Goal: Navigation & Orientation: Find specific page/section

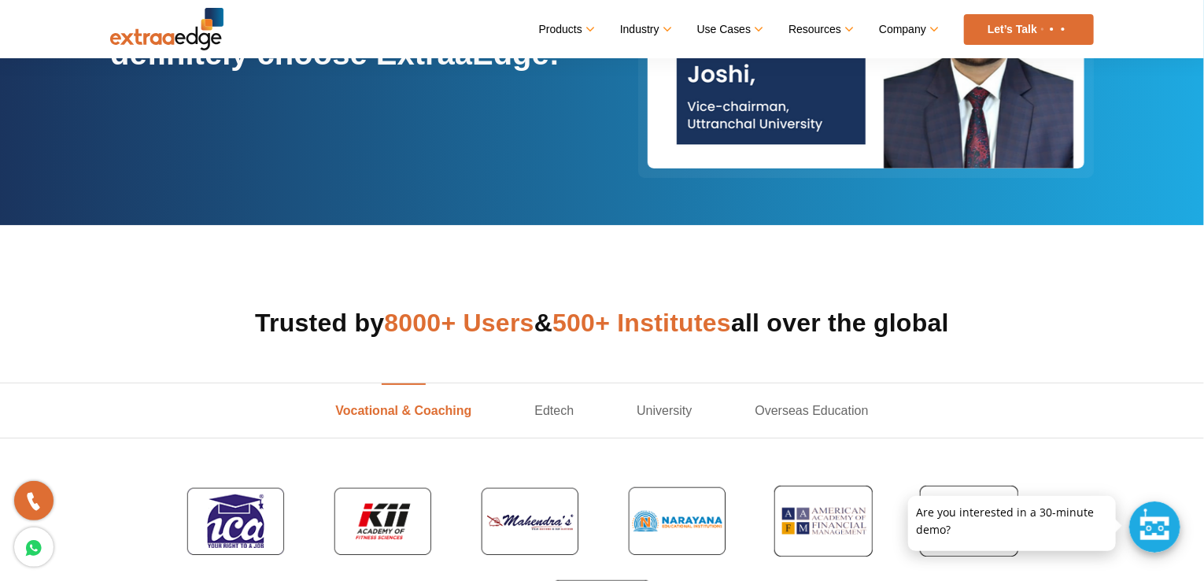
scroll to position [283, 0]
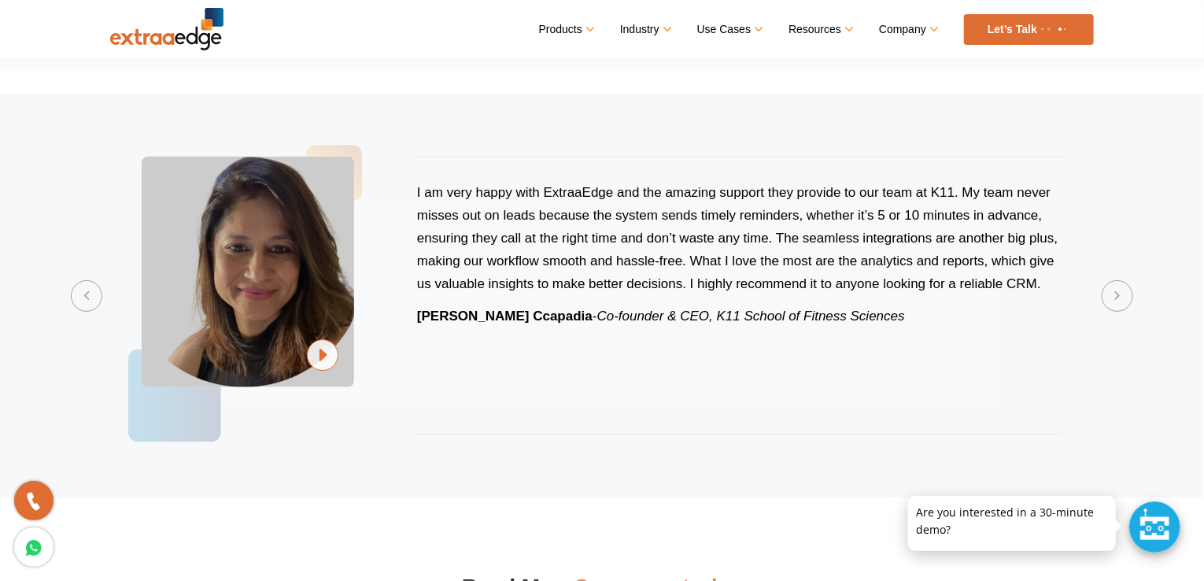
click at [404, 143] on div "I am very happy with ExtraaEdge and the amazing support they provide to our tea…" at bounding box center [601, 295] width 983 height 341
click at [82, 294] on button "Previous" at bounding box center [86, 294] width 31 height 31
click at [1114, 290] on button "Next" at bounding box center [1116, 294] width 31 height 31
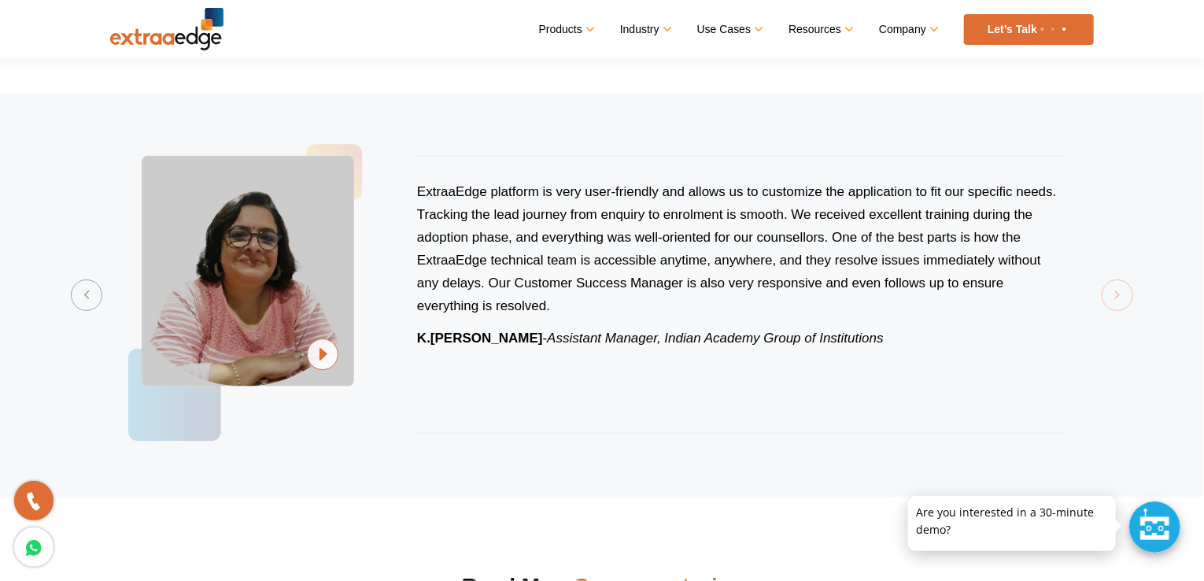
click at [1114, 290] on section "Previous ExtraaEdge is an incredibly dynamic and trustworthy platform that trul…" at bounding box center [602, 295] width 1204 height 404
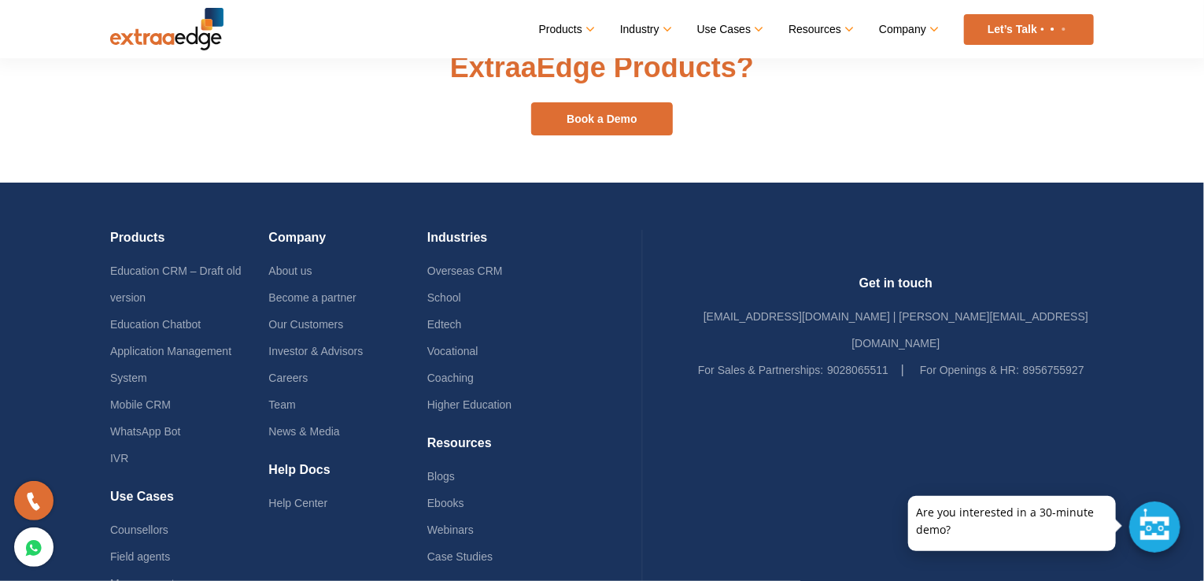
scroll to position [2032, 0]
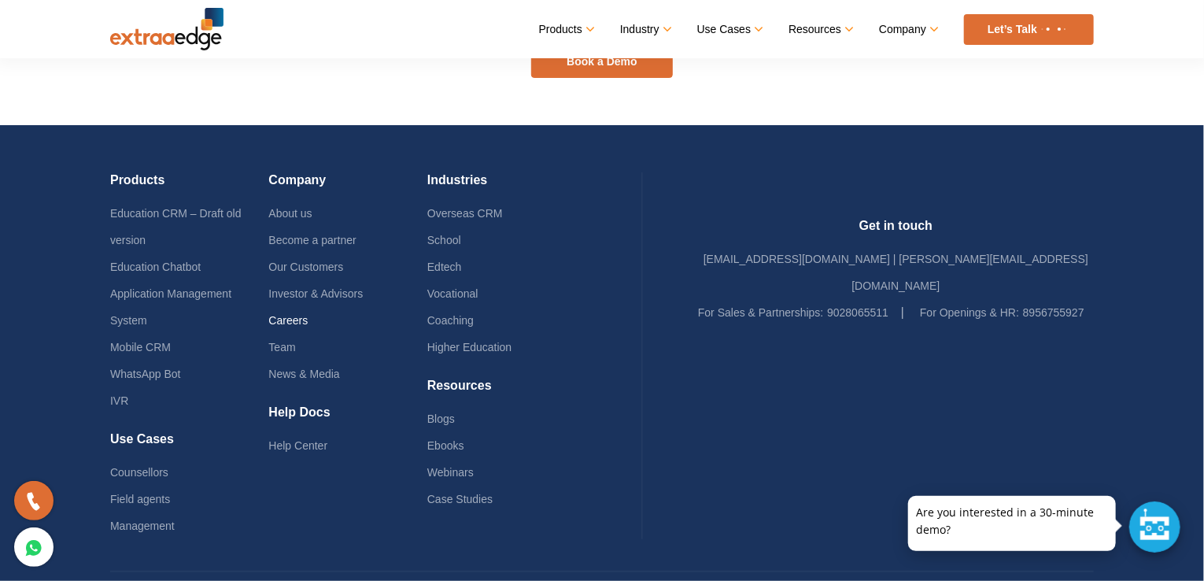
click at [308, 314] on link "Careers" at bounding box center [287, 320] width 39 height 13
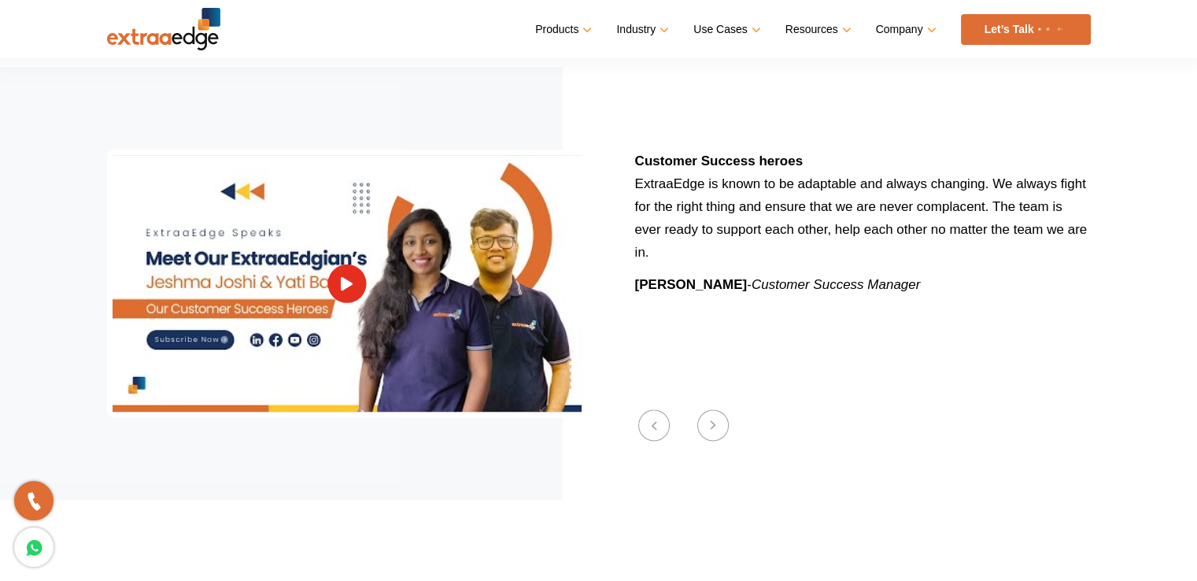
scroll to position [1914, 0]
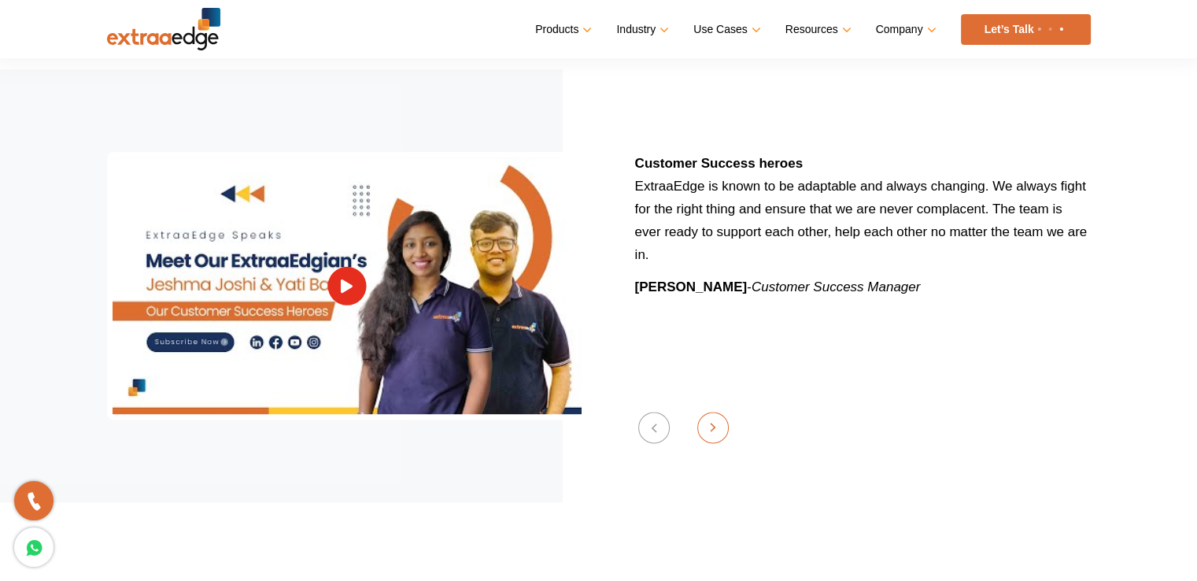
click at [700, 411] on button "Next" at bounding box center [712, 426] width 31 height 31
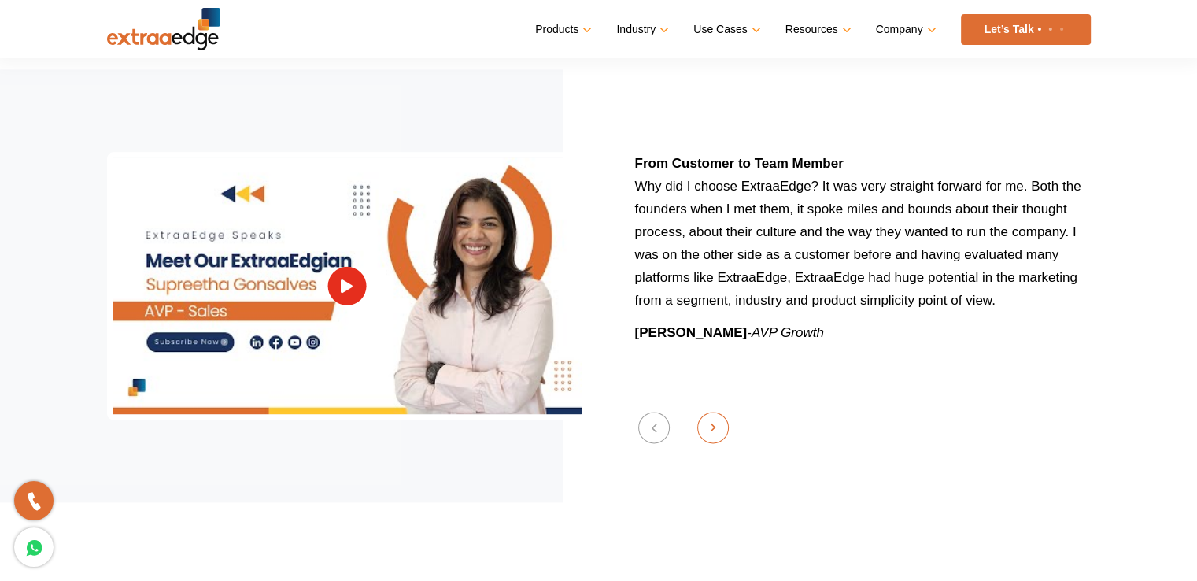
click at [700, 411] on button "Next" at bounding box center [712, 426] width 31 height 31
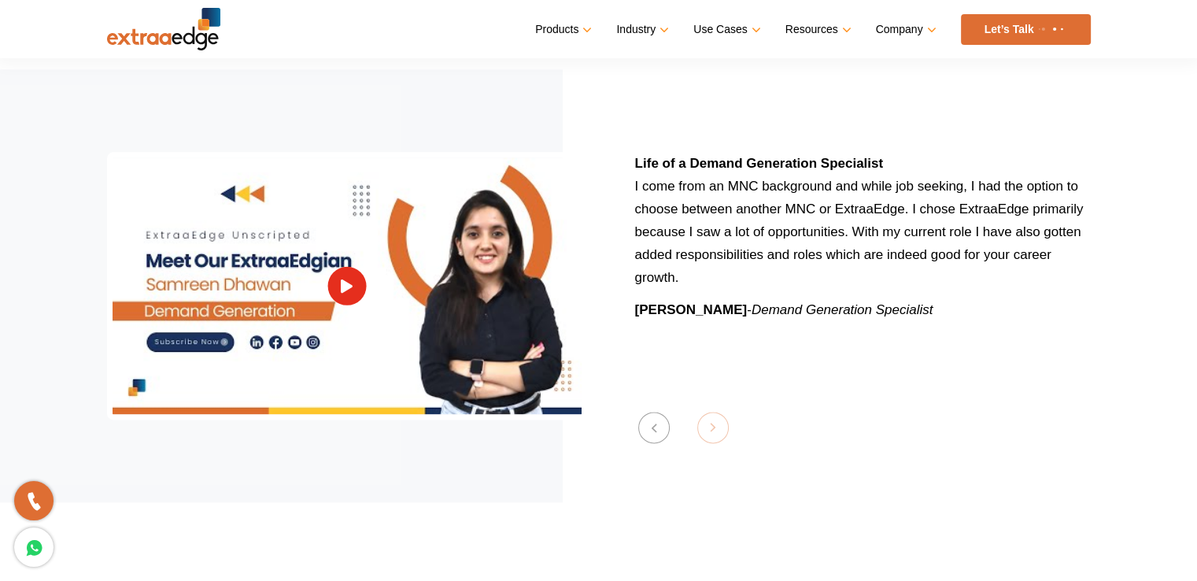
click at [700, 396] on div "Life of a Demand Generation Specialist I come from an MNC background and while …" at bounding box center [851, 286] width 504 height 268
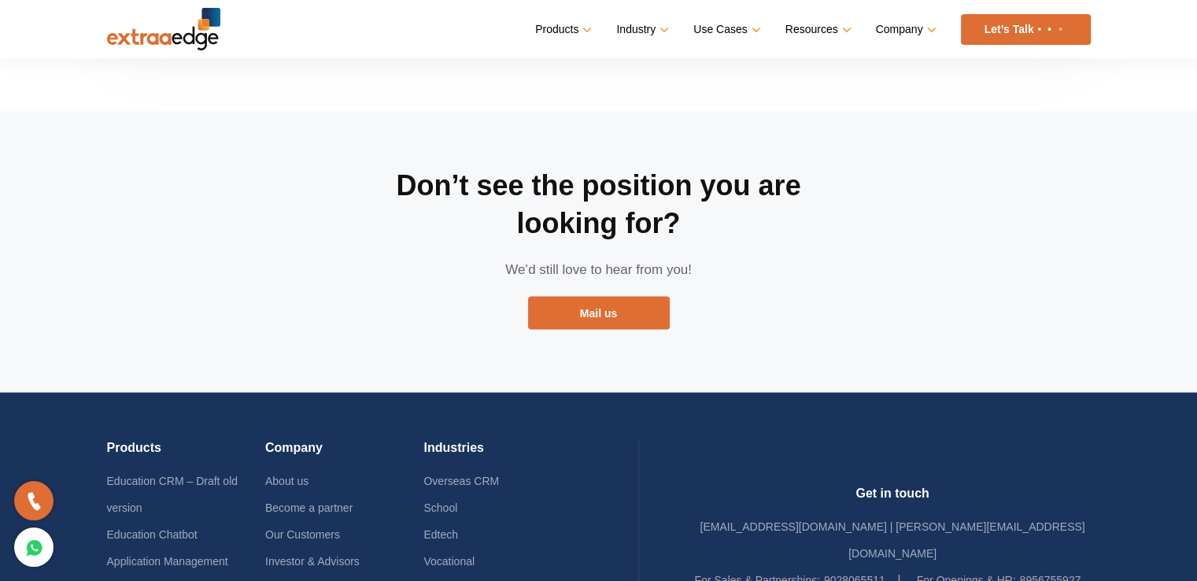
scroll to position [2990, 0]
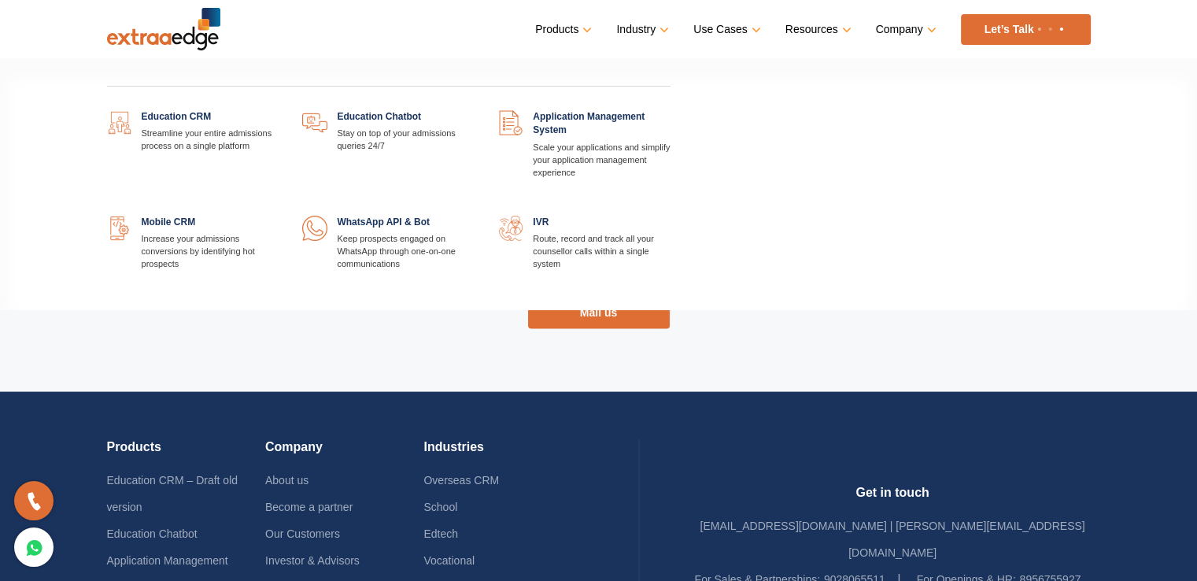
click at [581, 26] on link "Products" at bounding box center [562, 29] width 54 height 23
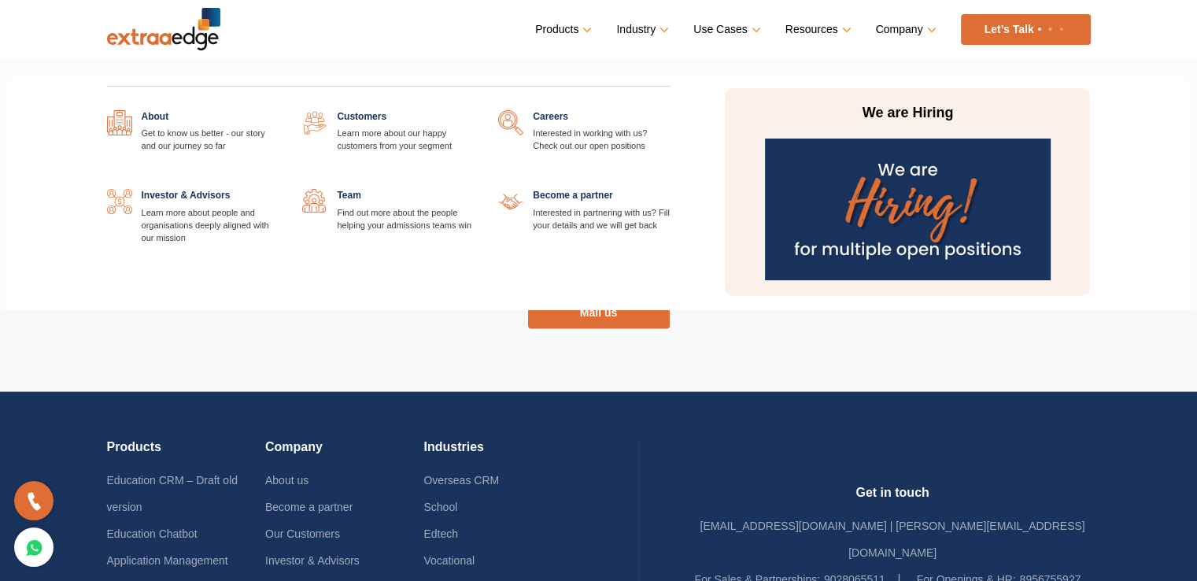
click at [670, 110] on link at bounding box center [670, 110] width 0 height 0
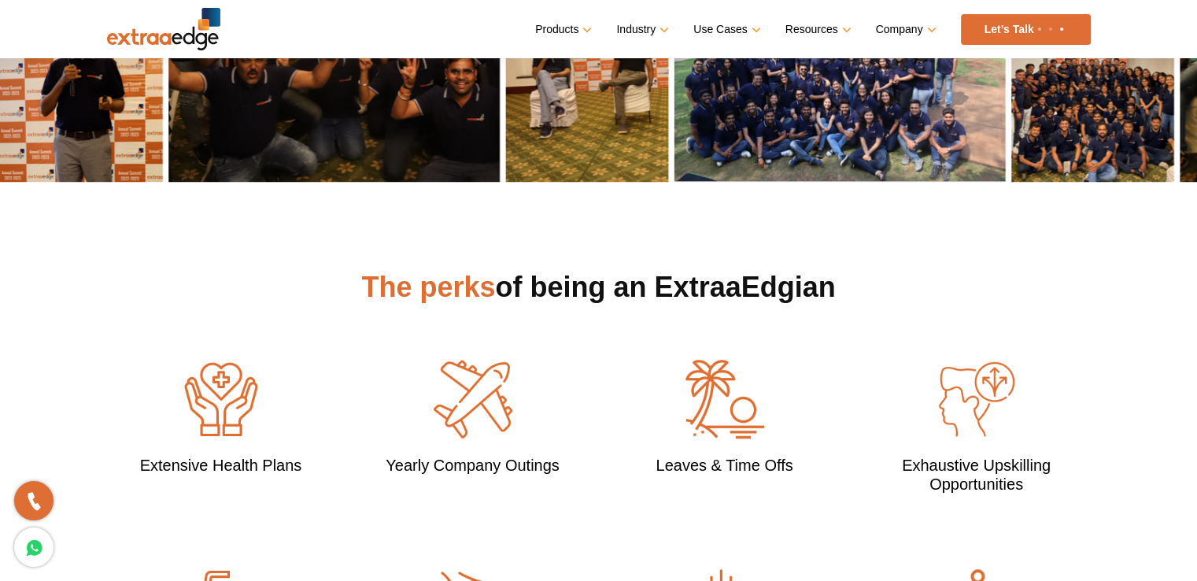
scroll to position [1209, 0]
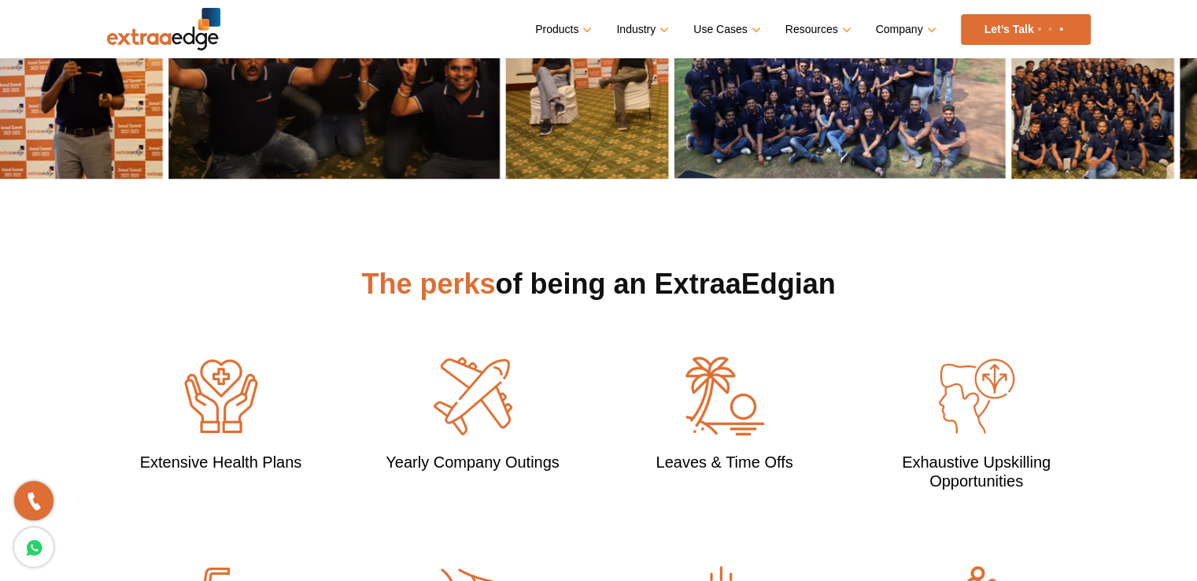
click at [154, 28] on img at bounding box center [163, 29] width 113 height 42
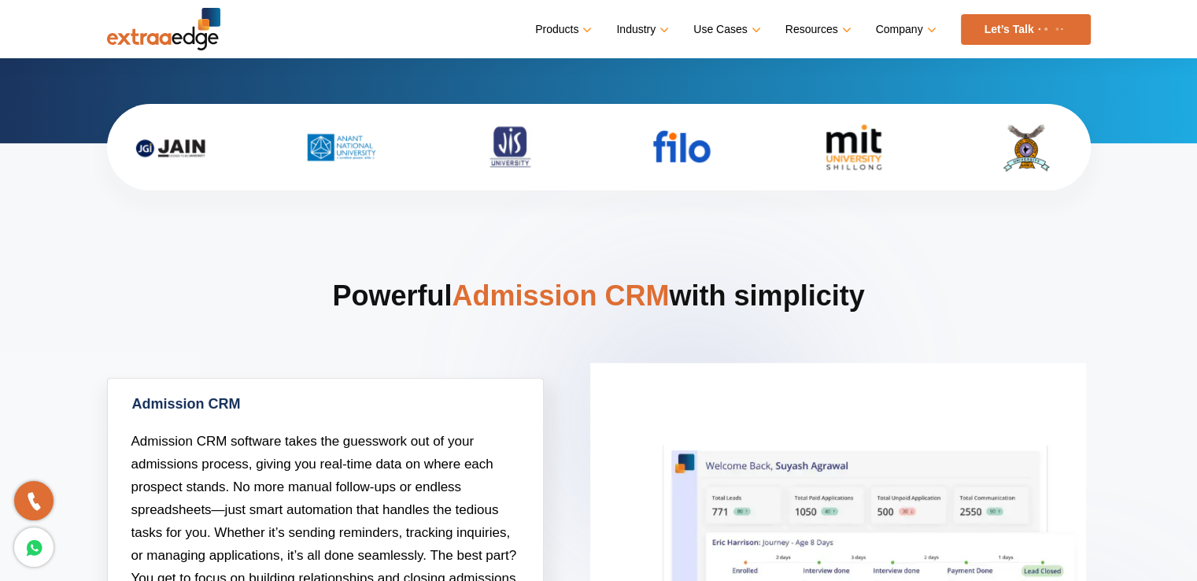
scroll to position [446, 0]
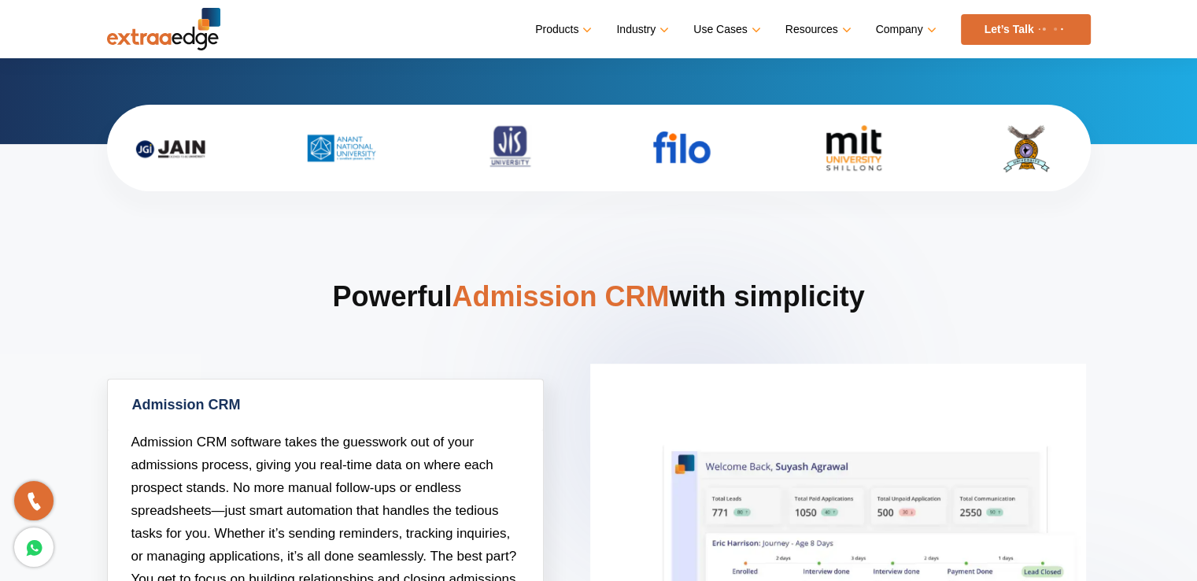
click at [465, 179] on img at bounding box center [511, 176] width 126 height 55
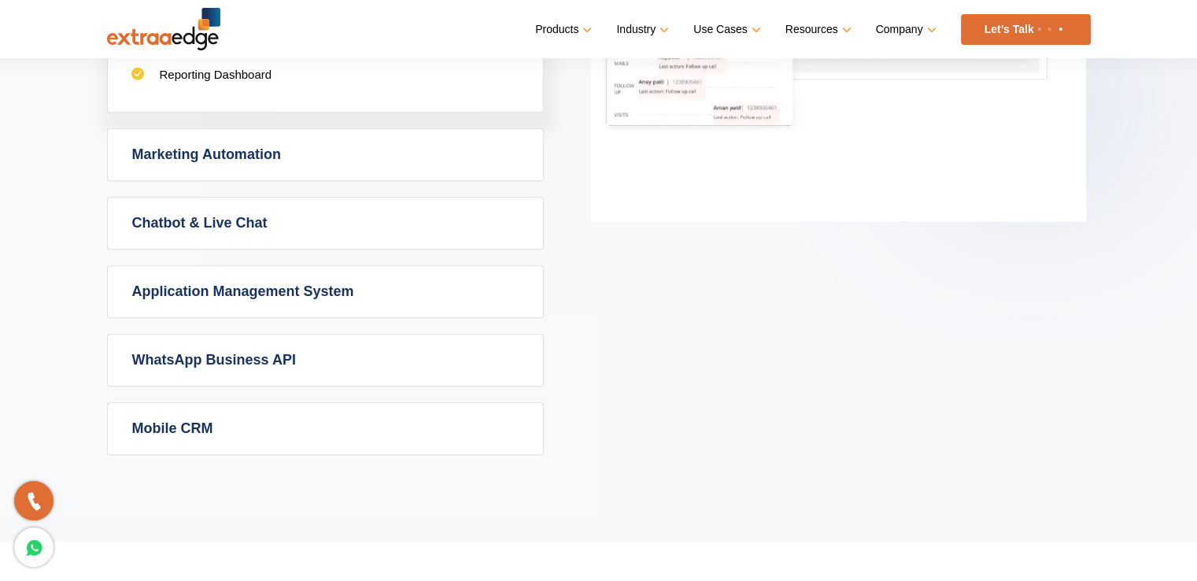
scroll to position [1086, 0]
click at [330, 283] on link "Application Management System" at bounding box center [325, 289] width 435 height 51
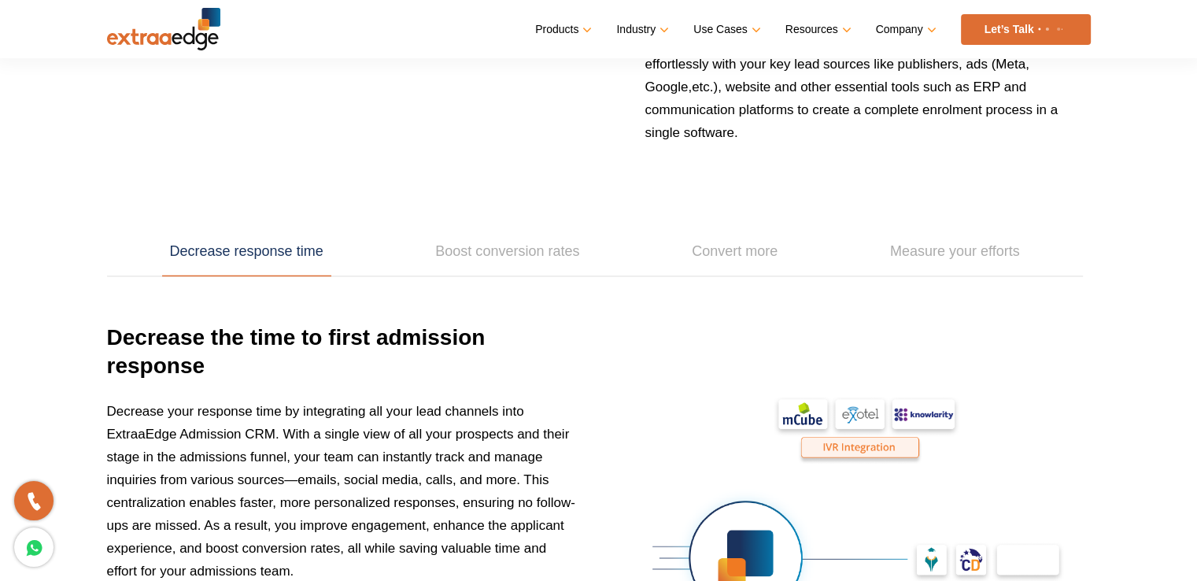
scroll to position [2324, 0]
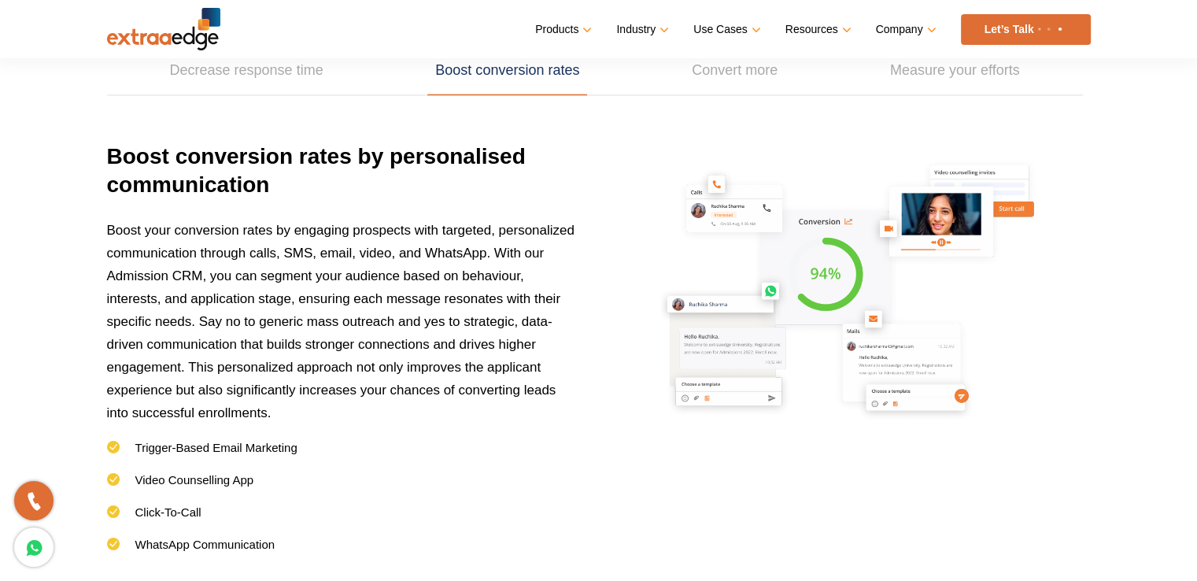
click at [441, 227] on span "Boost your conversion rates by engaging prospects with targeted, personalized c…" at bounding box center [340, 321] width 467 height 197
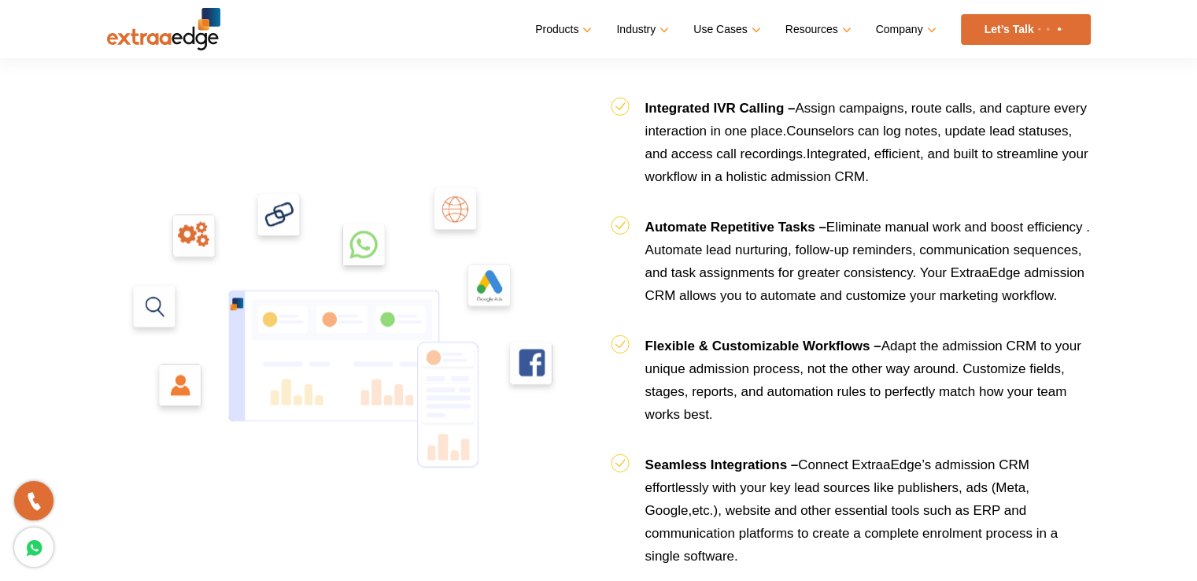
click at [441, 231] on img at bounding box center [347, 332] width 480 height 480
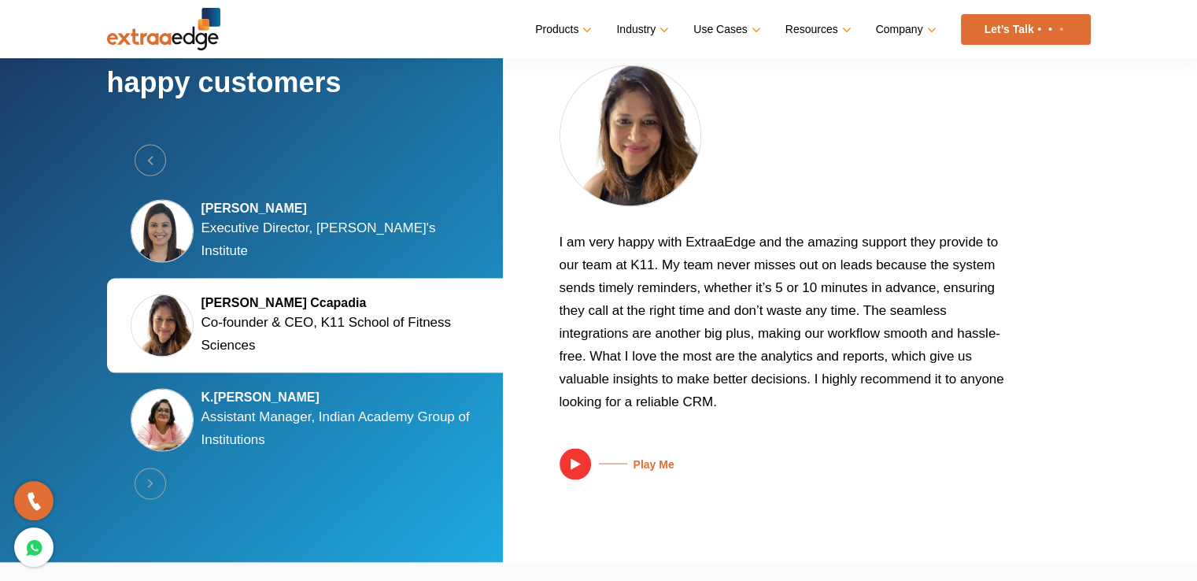
scroll to position [2985, 0]
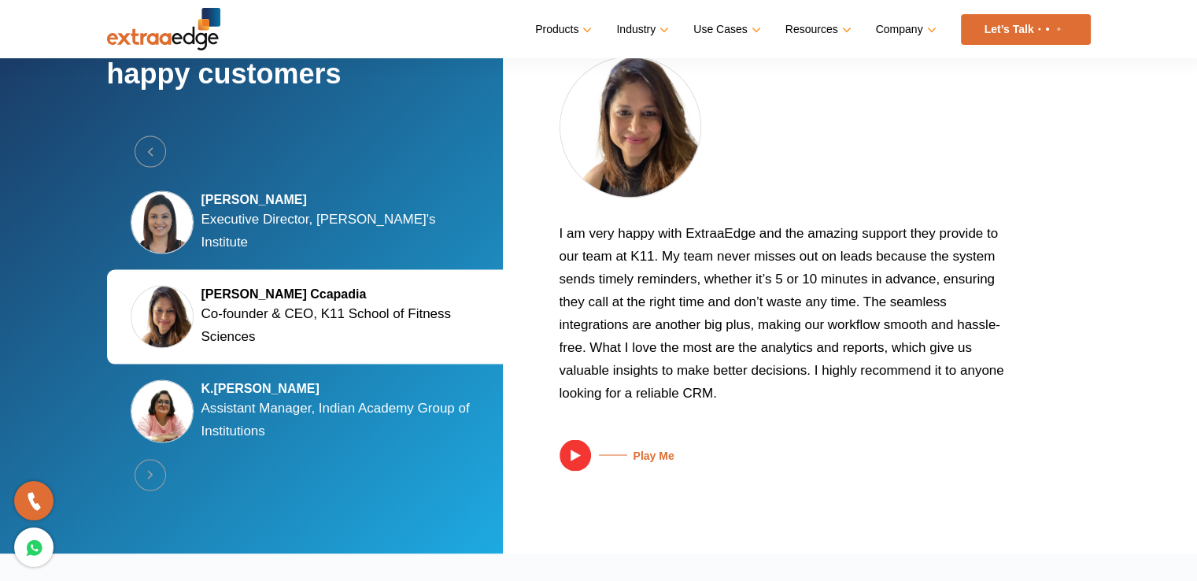
click at [359, 194] on div "Silky Jain Marwah Executive Director, Tula's Institute" at bounding box center [307, 222] width 401 height 94
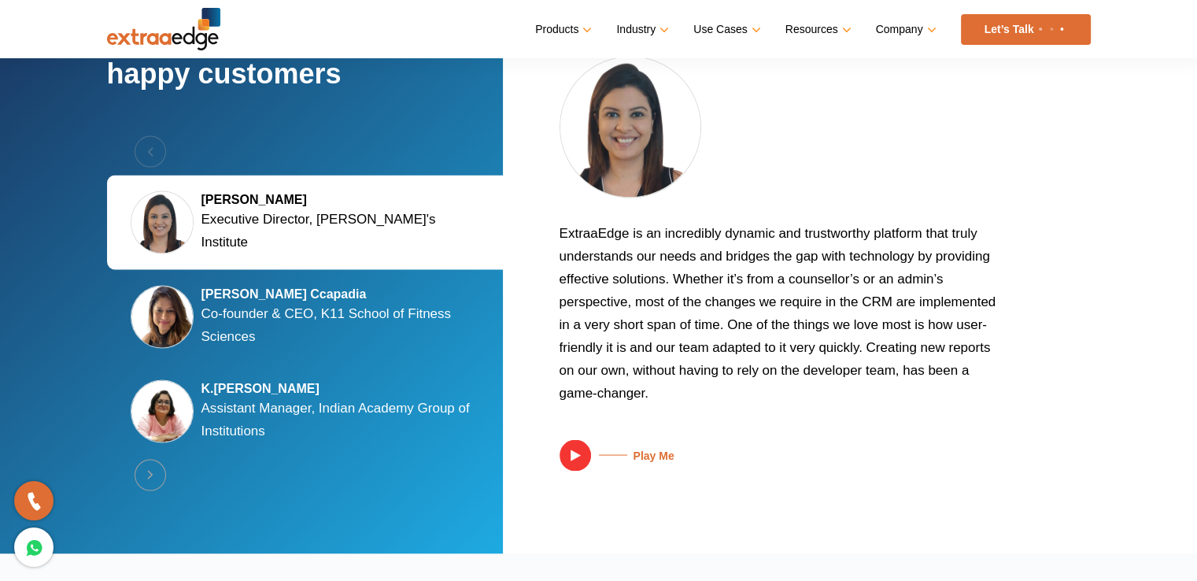
click at [341, 294] on h5 "[PERSON_NAME] Ccapadia" at bounding box center [342, 294] width 283 height 16
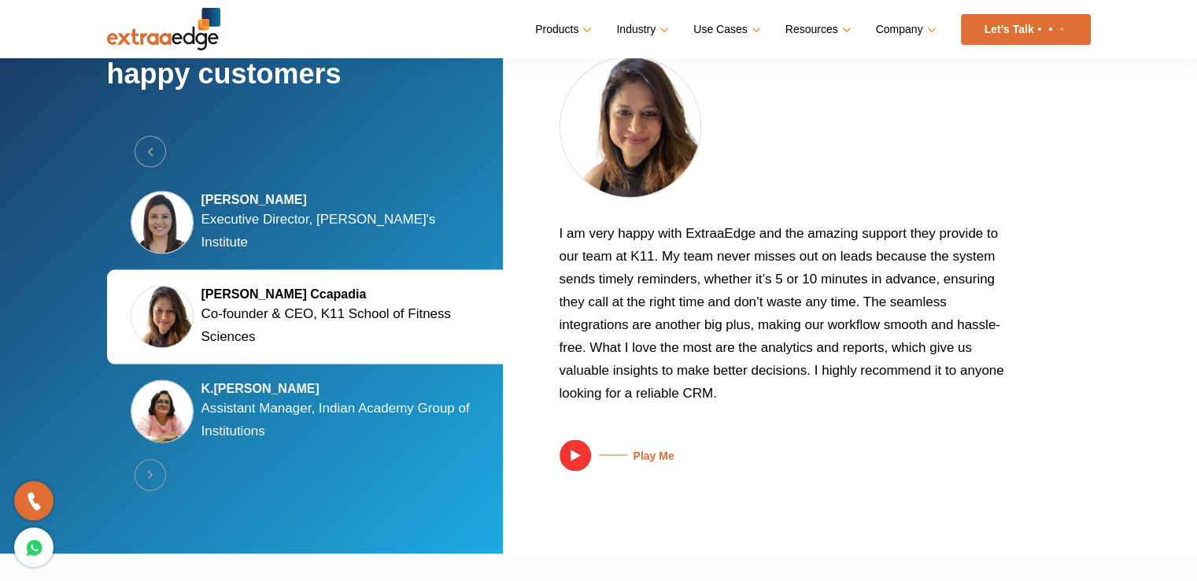
click at [308, 439] on div "K.Nirmala Devi Assistant Manager, Indian Academy Group of Institutions" at bounding box center [307, 410] width 401 height 94
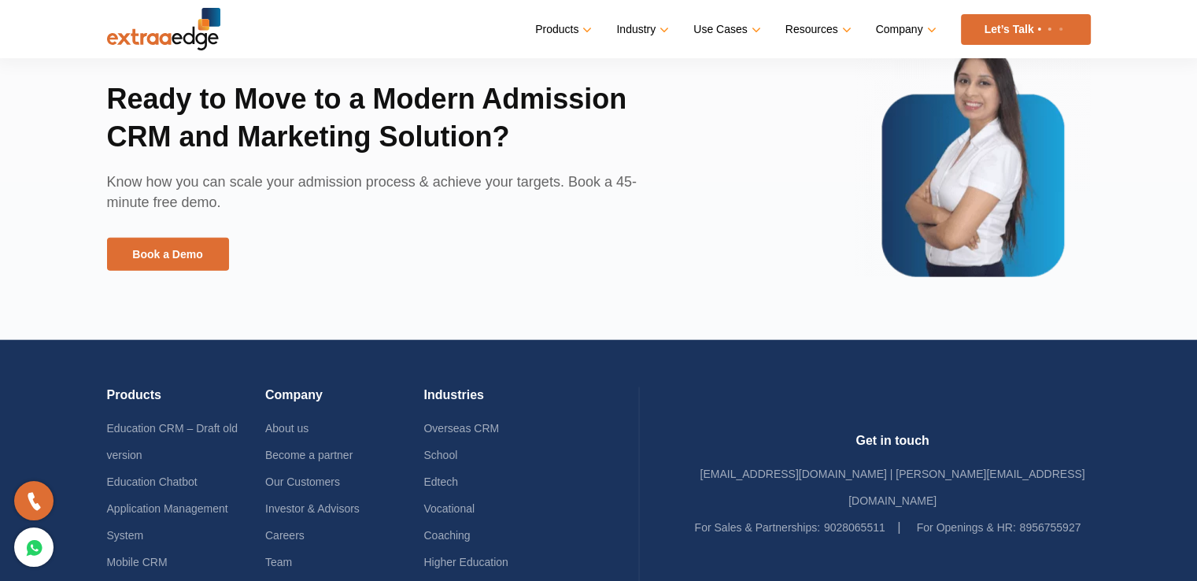
scroll to position [3578, 0]
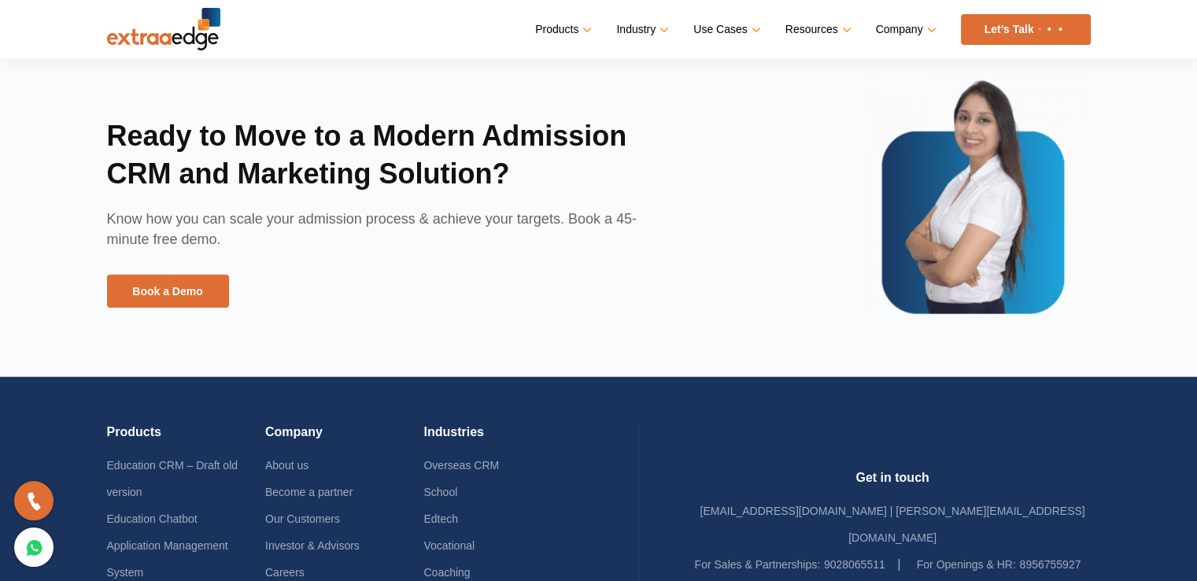
click at [186, 35] on img at bounding box center [163, 29] width 113 height 42
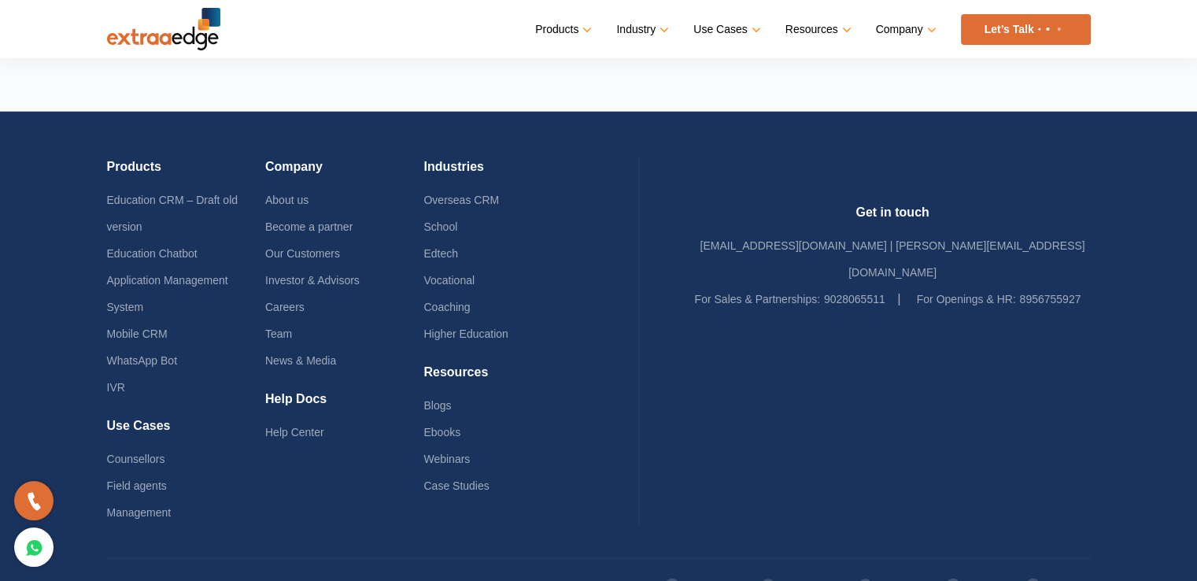
scroll to position [3833, 0]
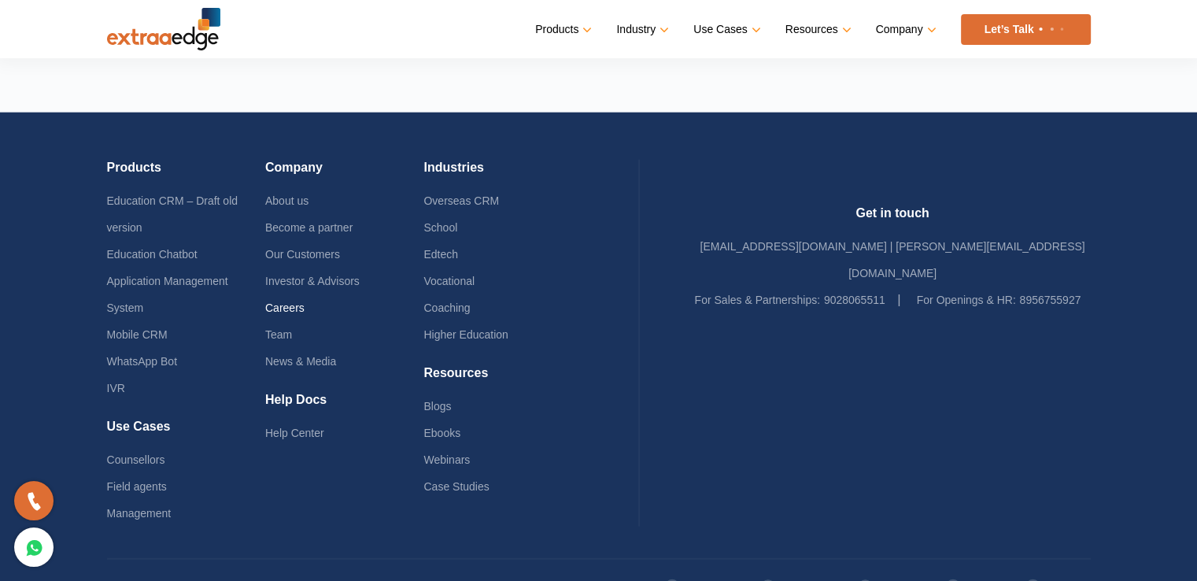
click at [296, 301] on link "Careers" at bounding box center [284, 307] width 39 height 13
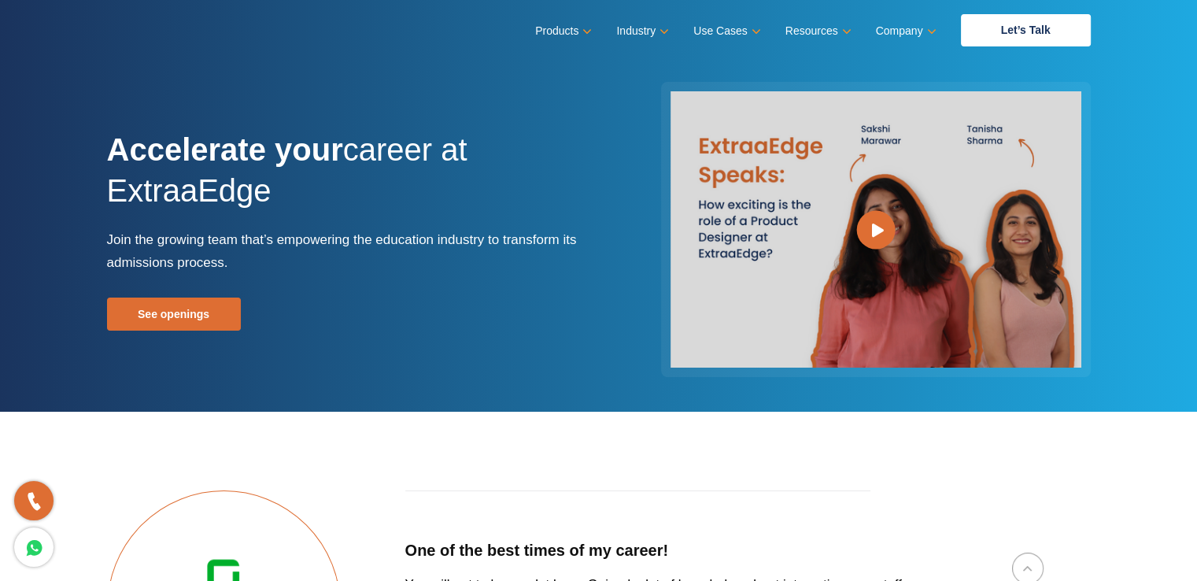
click at [172, 41] on div "Products Education CRM Streamline your entire admissions process on a single pl…" at bounding box center [598, 30] width 983 height 32
click at [189, 52] on nav "Menu Close Products Education CRM Streamline your entire admissions process on …" at bounding box center [598, 30] width 983 height 61
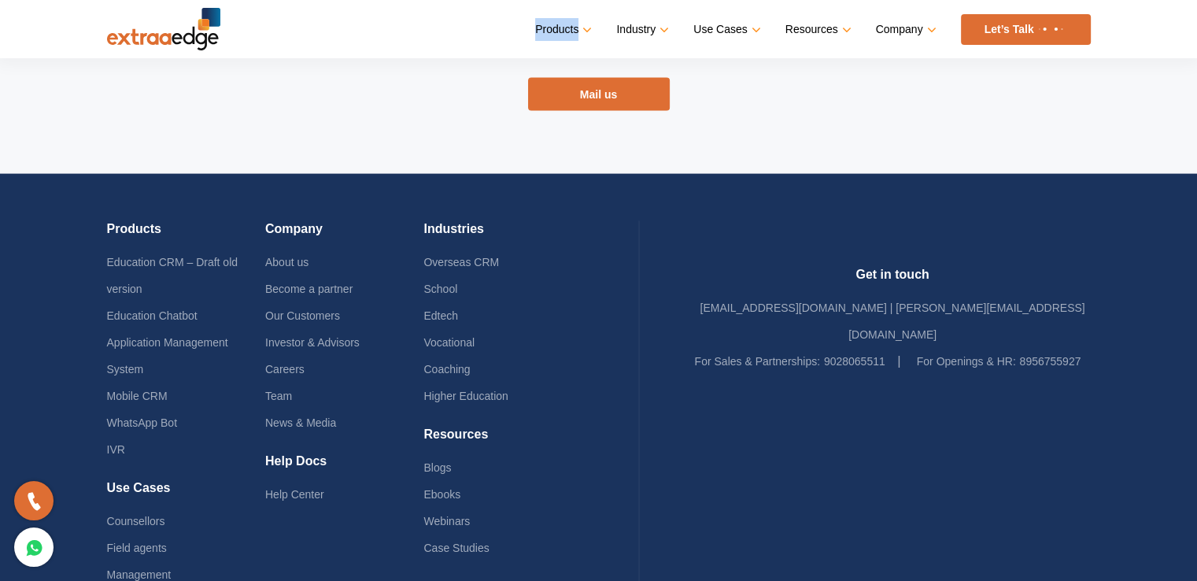
scroll to position [3208, 0]
click at [825, 463] on div at bounding box center [893, 476] width 396 height 27
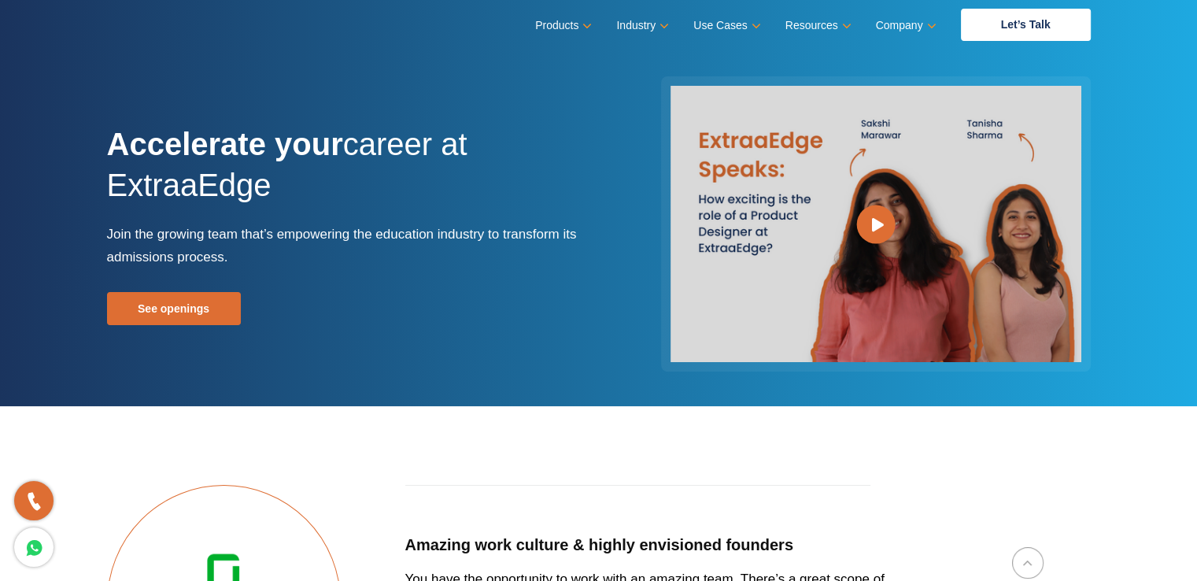
scroll to position [0, 0]
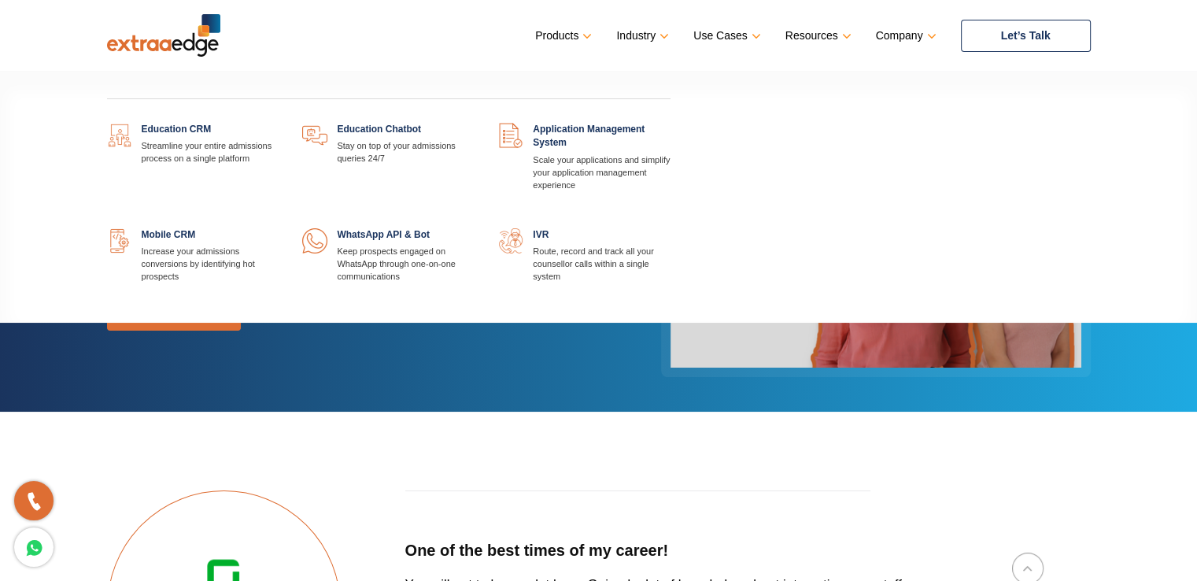
click at [573, 28] on link "Products" at bounding box center [562, 35] width 54 height 23
click at [563, 31] on link "Products" at bounding box center [562, 35] width 54 height 23
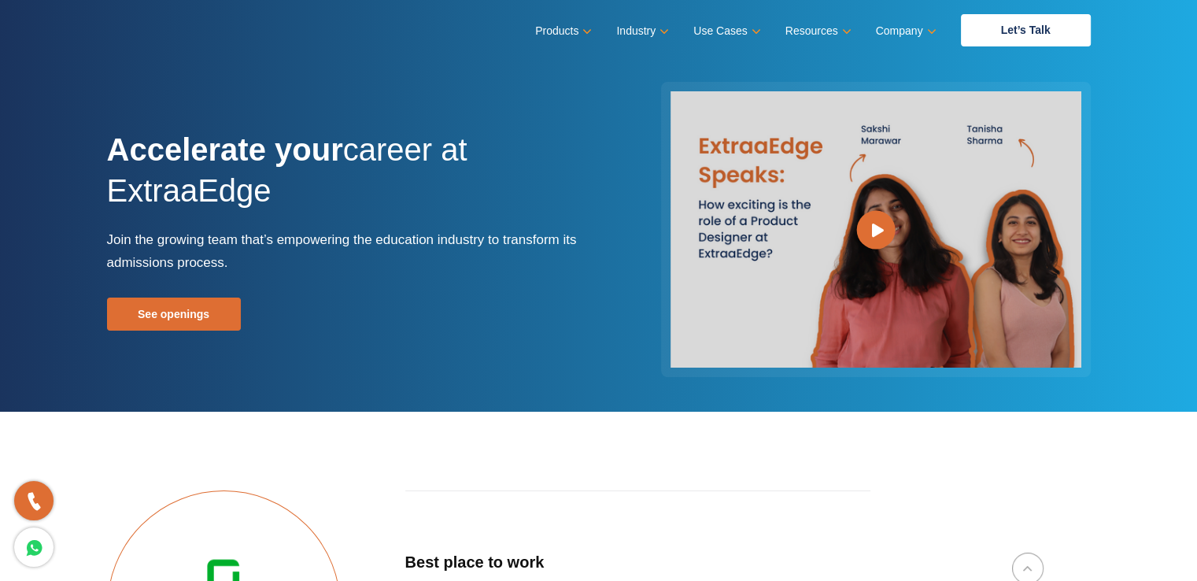
click at [157, 31] on div "Products Education CRM Streamline your entire admissions process on a single pl…" at bounding box center [598, 30] width 983 height 32
click at [227, 160] on strong "Accelerate your" at bounding box center [225, 149] width 236 height 35
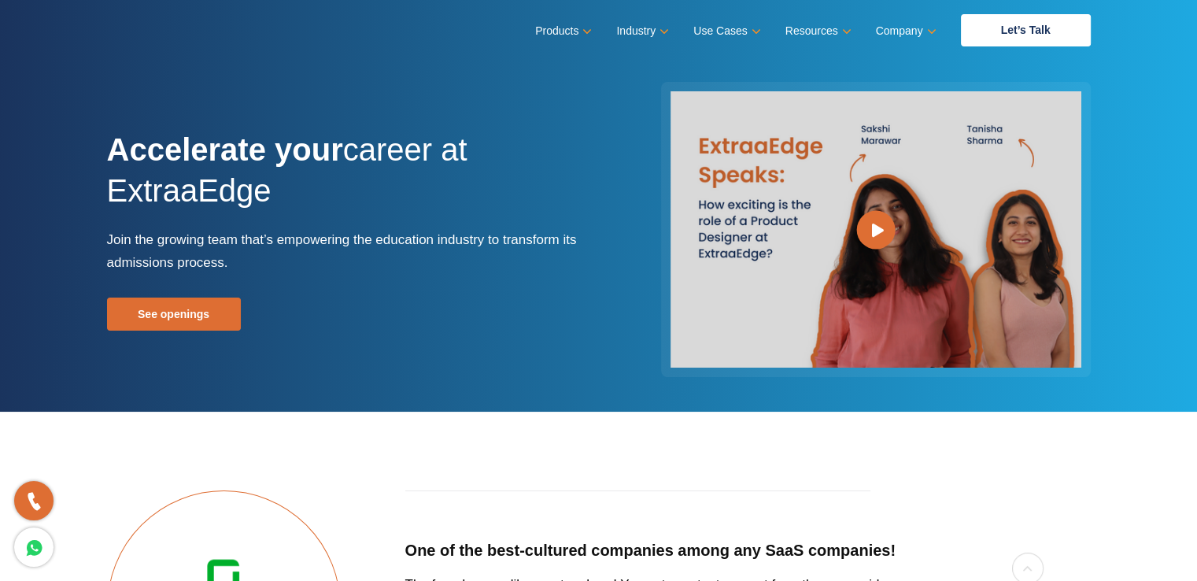
click at [139, 22] on div "Products Education CRM Streamline your entire admissions process on a single pl…" at bounding box center [598, 30] width 983 height 32
